Goal: Check status

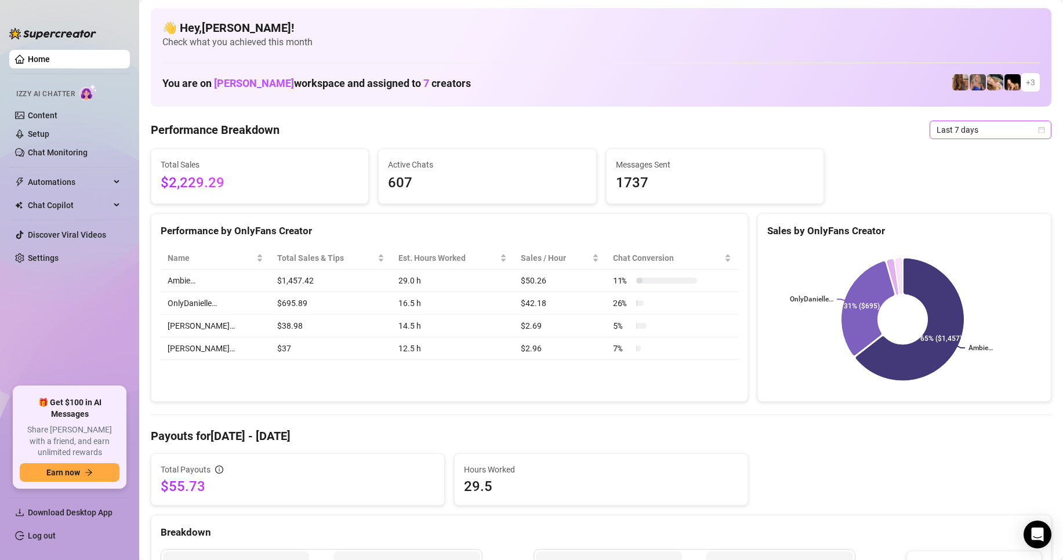
click at [990, 131] on span "Last 7 days" at bounding box center [991, 129] width 108 height 17
click at [975, 150] on div "Last 24 hours" at bounding box center [980, 153] width 103 height 13
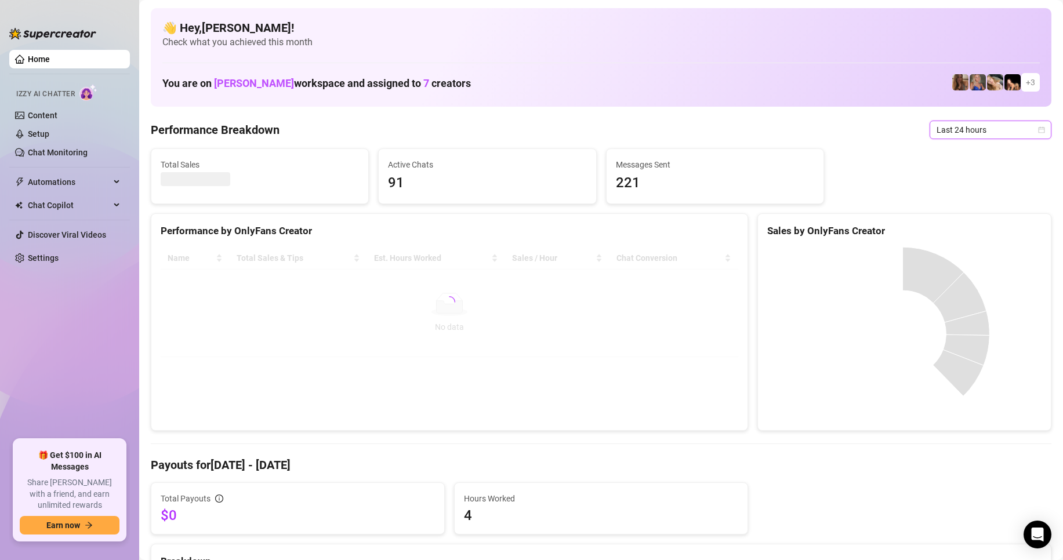
click at [973, 132] on span "Last 24 hours" at bounding box center [991, 129] width 108 height 17
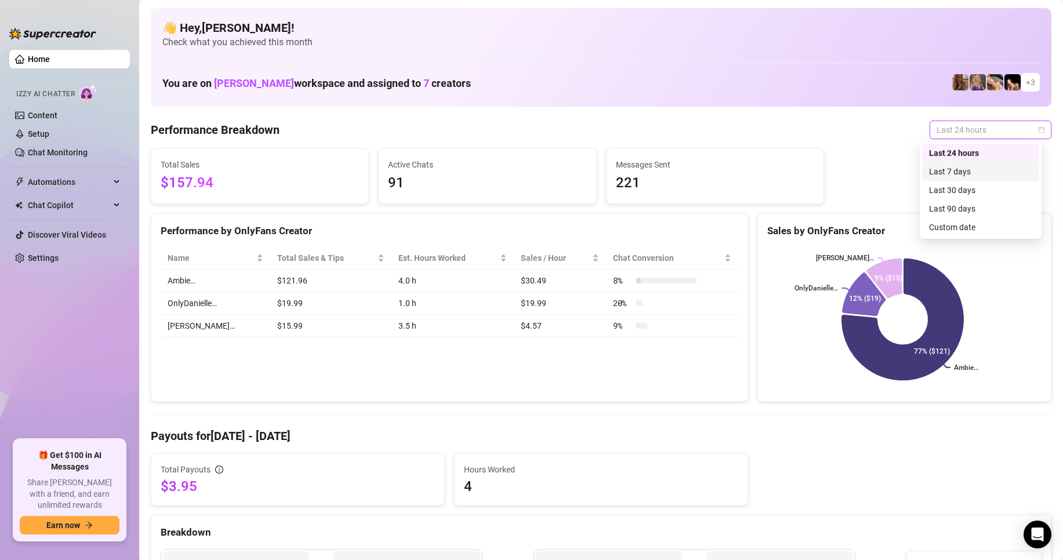
drag, startPoint x: 976, startPoint y: 172, endPoint x: 812, endPoint y: 109, distance: 176.3
click at [818, 111] on body "Home Izzy AI Chatter Content Setup Chat Monitoring Automations Chat Copilot Dis…" at bounding box center [531, 280] width 1063 height 560
click at [964, 229] on div "Custom date" at bounding box center [980, 227] width 103 height 13
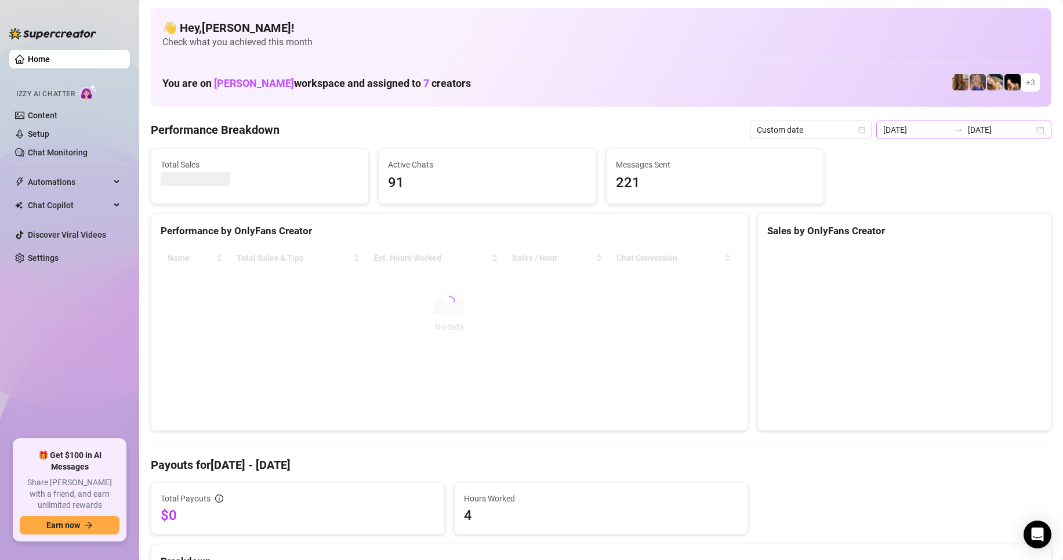
click at [1028, 132] on div "[DATE] [DATE]" at bounding box center [964, 130] width 175 height 19
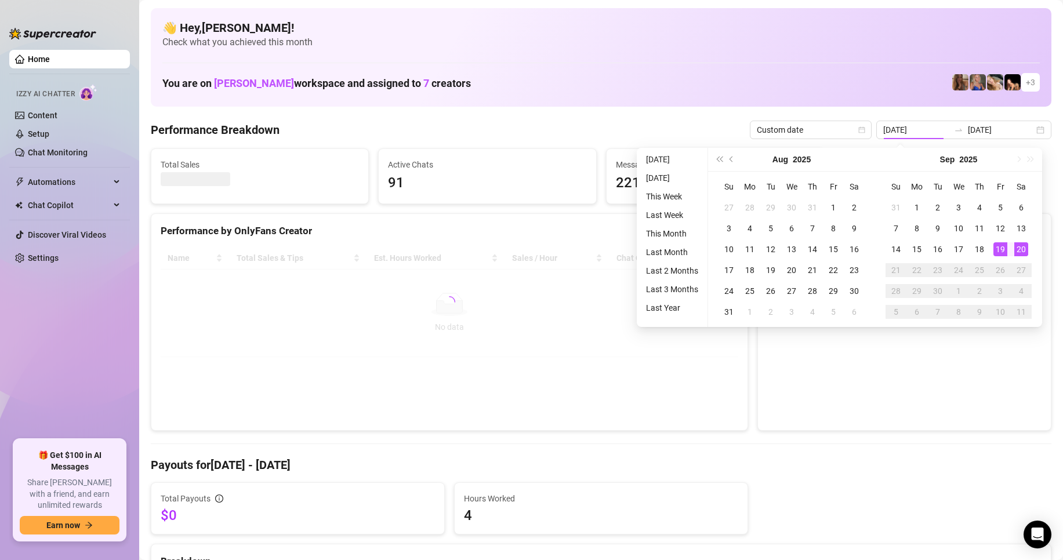
click at [737, 86] on div "You are on [PERSON_NAME] workspace and assigned to 7 creators + 3" at bounding box center [601, 82] width 878 height 25
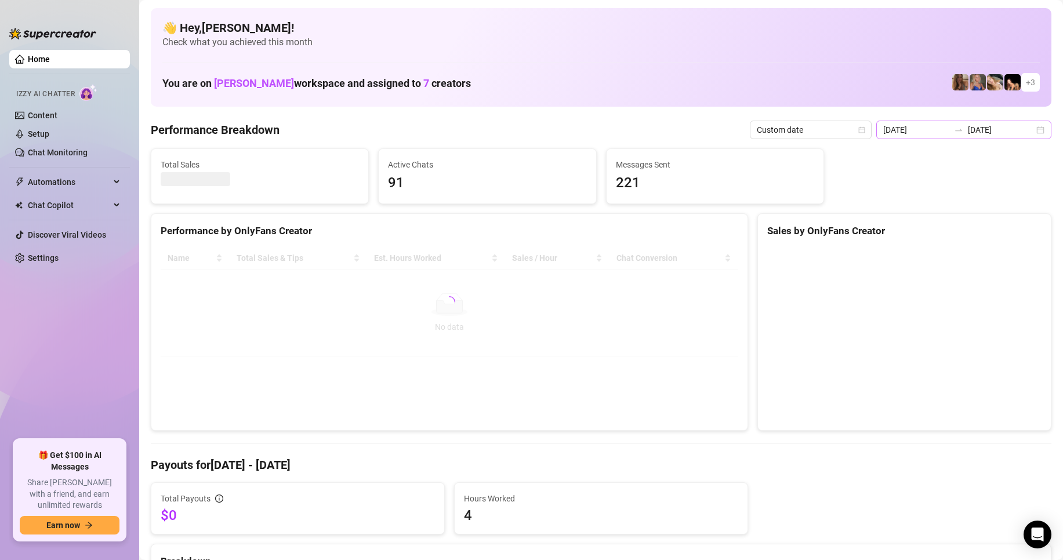
click at [1028, 132] on div "[DATE] [DATE]" at bounding box center [964, 130] width 175 height 19
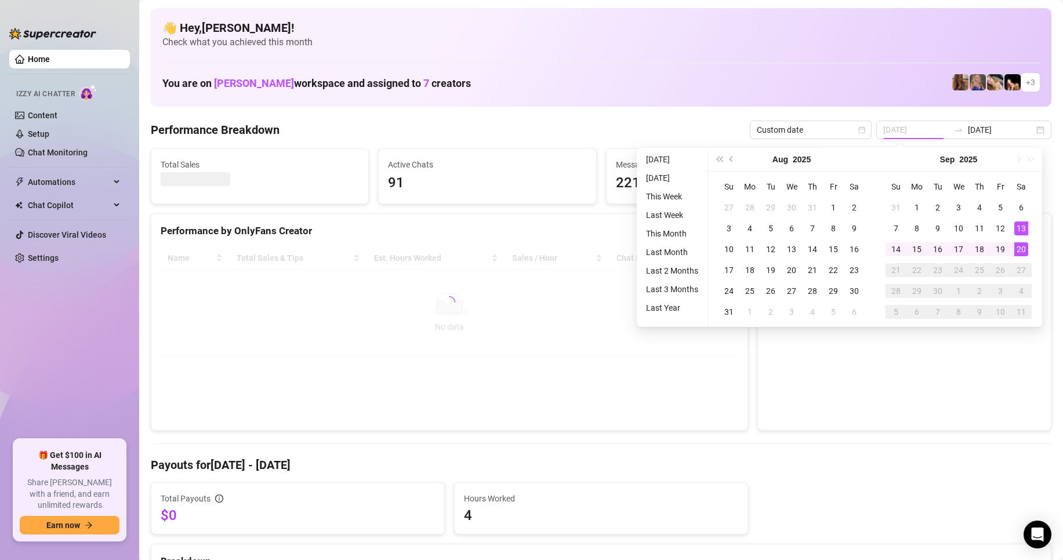
click at [1024, 230] on div "13" at bounding box center [1022, 229] width 14 height 14
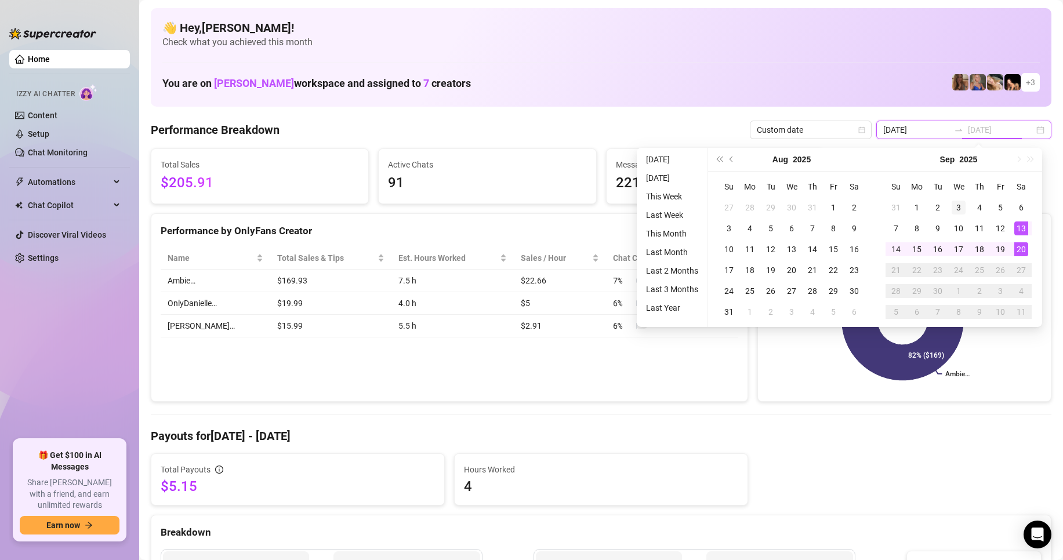
type input "[DATE]"
click at [1026, 227] on div "13" at bounding box center [1022, 229] width 14 height 14
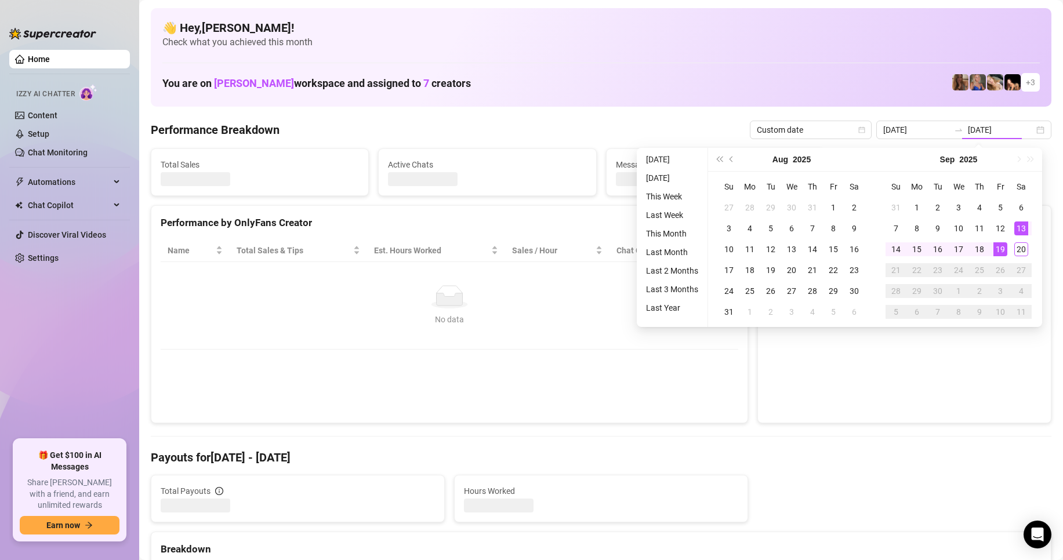
type input "[DATE]"
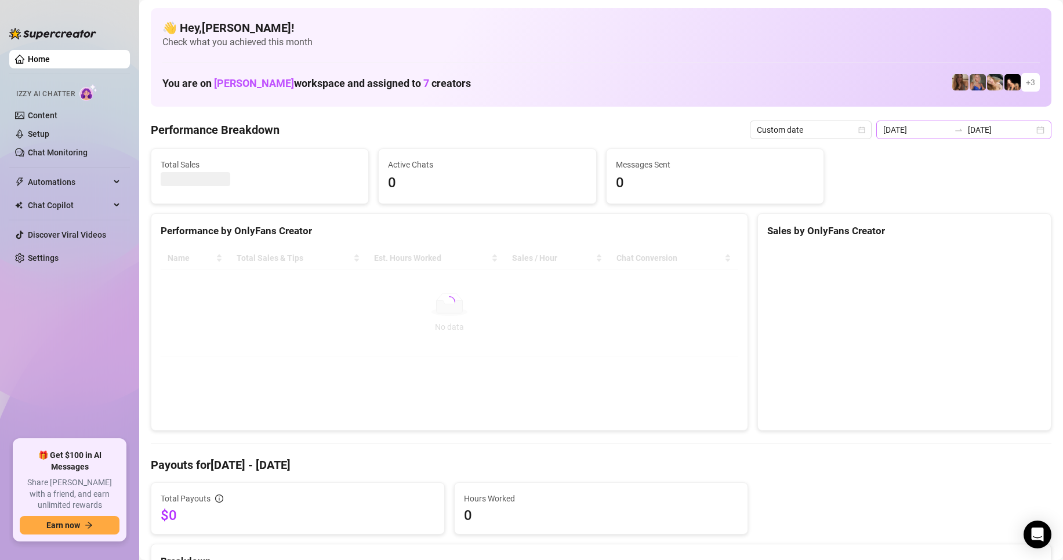
click at [1031, 133] on div "[DATE] [DATE]" at bounding box center [964, 130] width 175 height 19
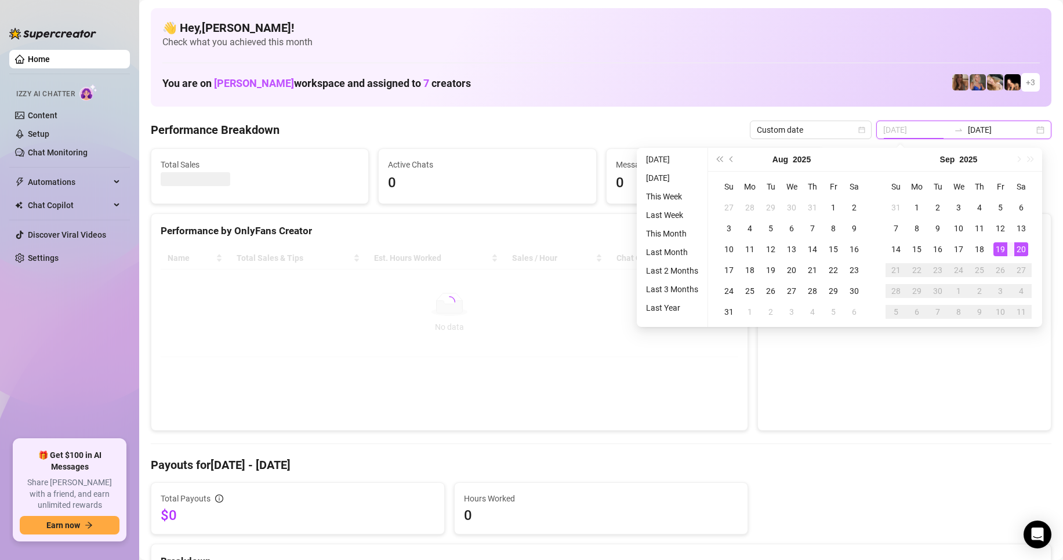
type input "[DATE]"
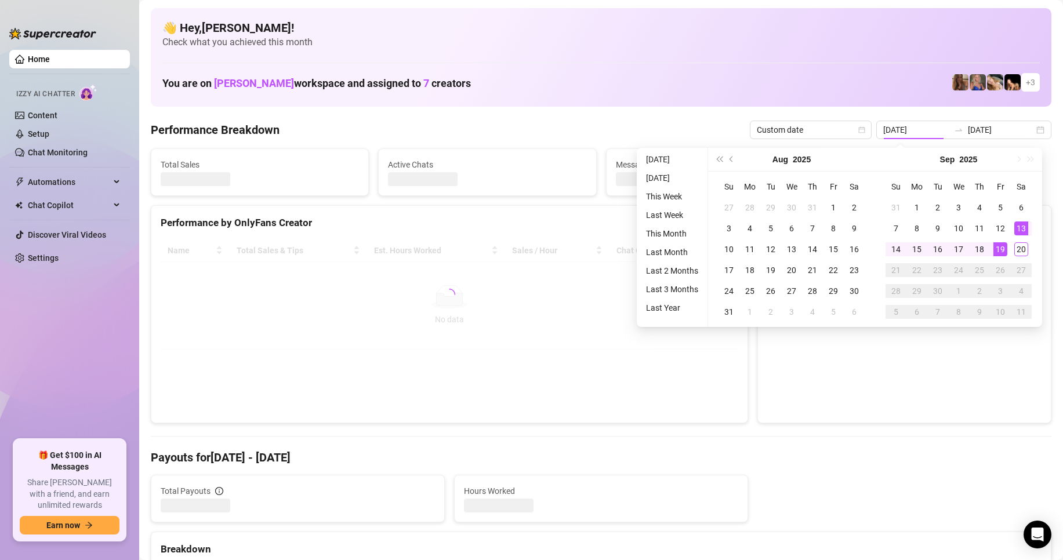
click at [595, 85] on div "You are on [PERSON_NAME] workspace and assigned to 7 creators + 3" at bounding box center [601, 82] width 878 height 25
